Goal: Information Seeking & Learning: Learn about a topic

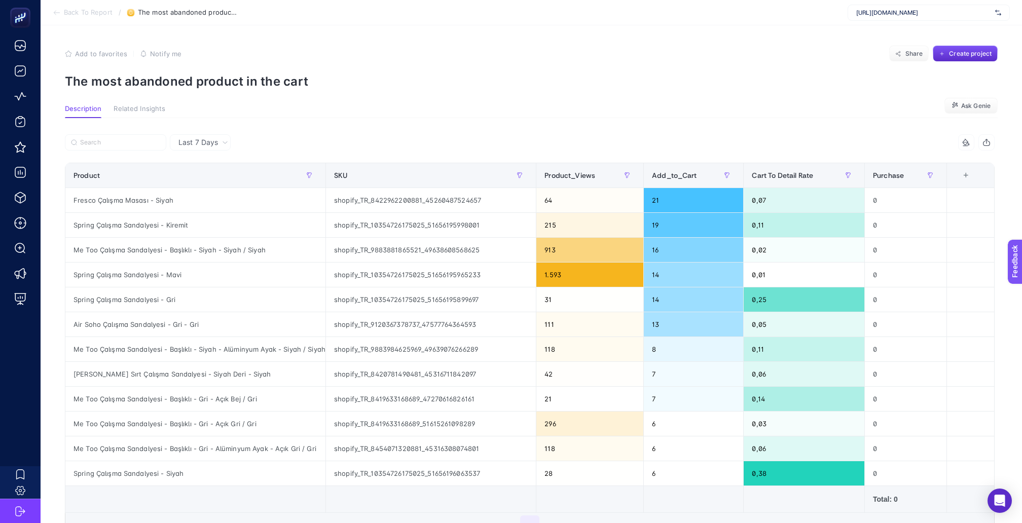
click at [126, 106] on span "Related Insights" at bounding box center [140, 109] width 52 height 8
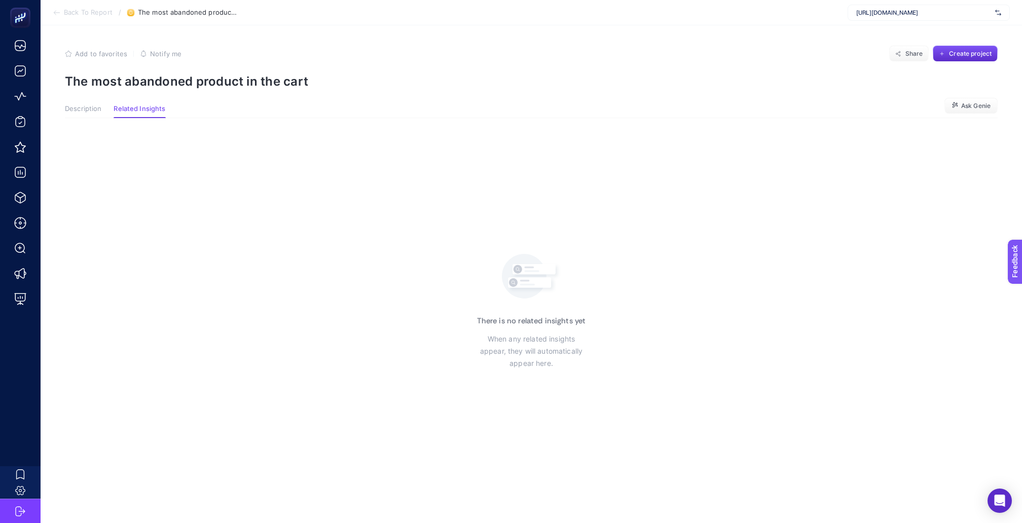
click at [94, 11] on span "Back To Report" at bounding box center [88, 13] width 49 height 8
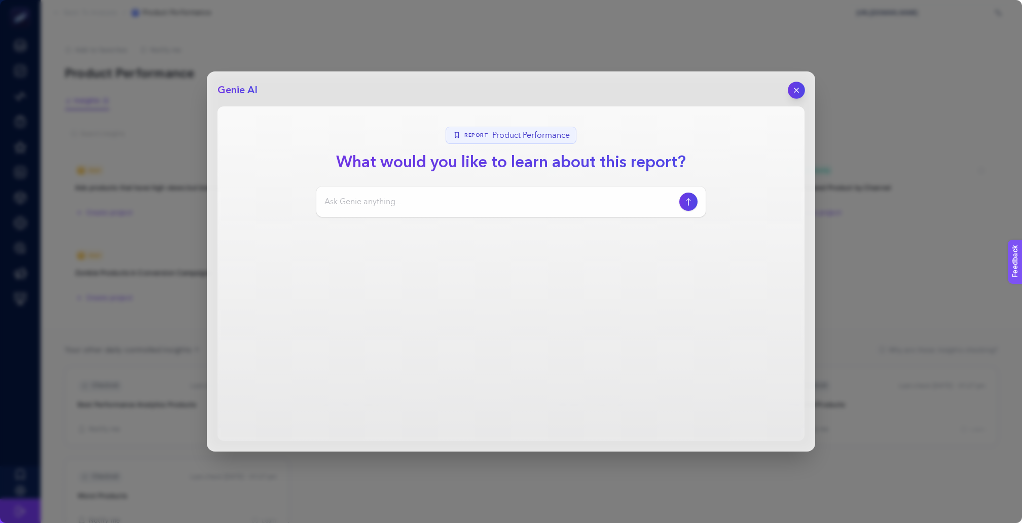
click at [798, 84] on button "button" at bounding box center [796, 90] width 17 height 17
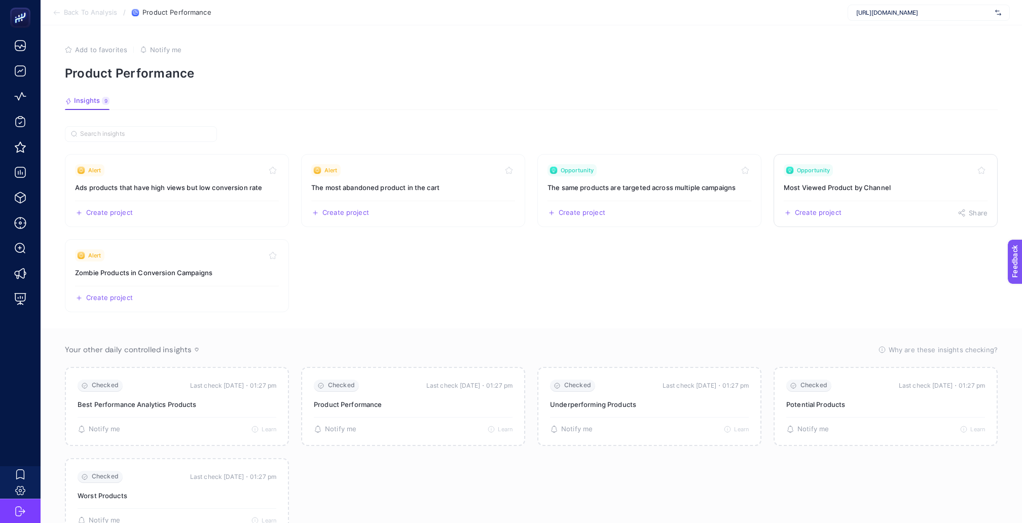
click at [842, 182] on h3 "Most Viewed Product by Channel" at bounding box center [885, 187] width 204 height 10
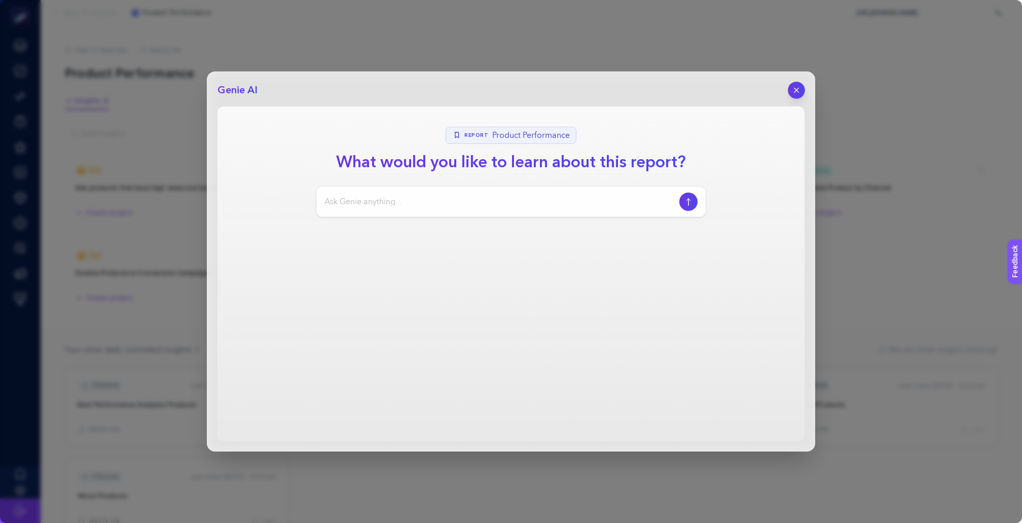
click at [798, 90] on icon "button" at bounding box center [796, 90] width 9 height 9
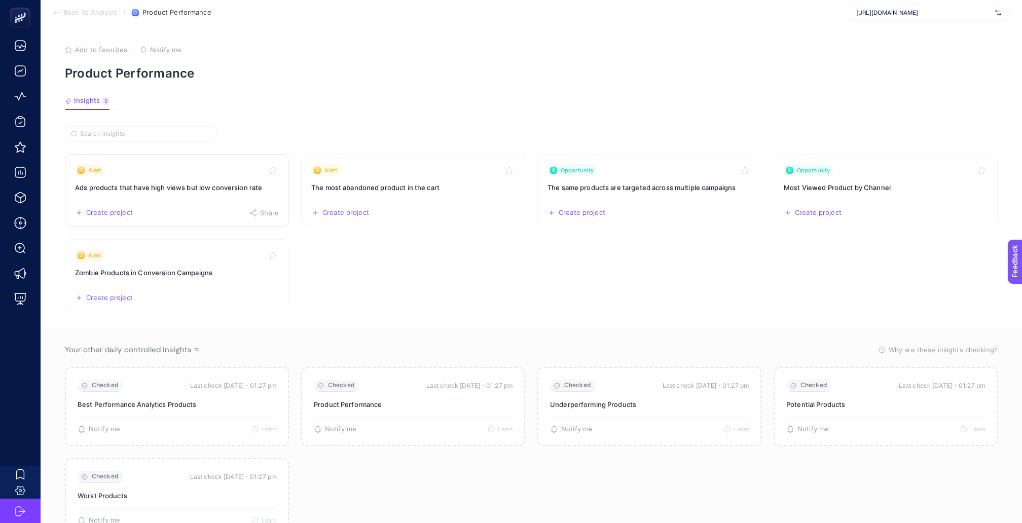
click at [147, 173] on link "Alert Ads products that have high views but low conversion rate Create project …" at bounding box center [177, 190] width 224 height 73
